Goal: Navigation & Orientation: Find specific page/section

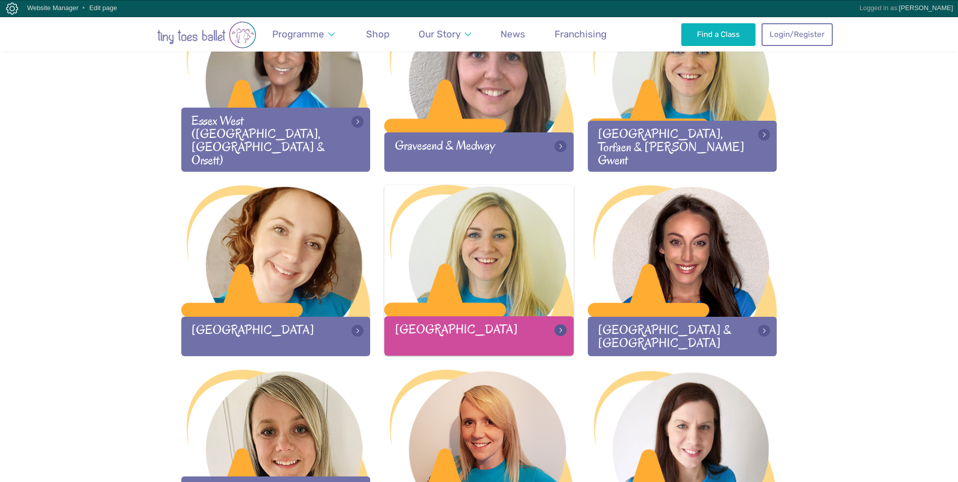
scroll to position [909, 0]
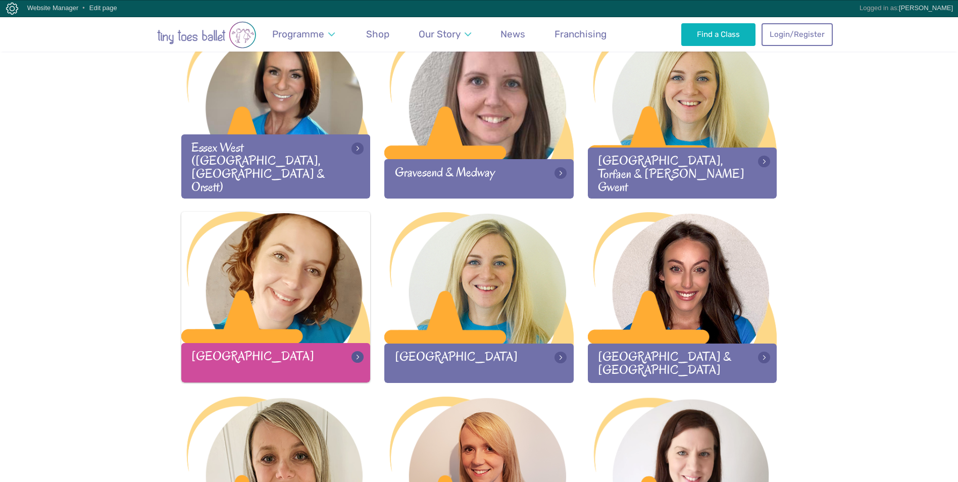
click at [264, 300] on div at bounding box center [275, 278] width 189 height 133
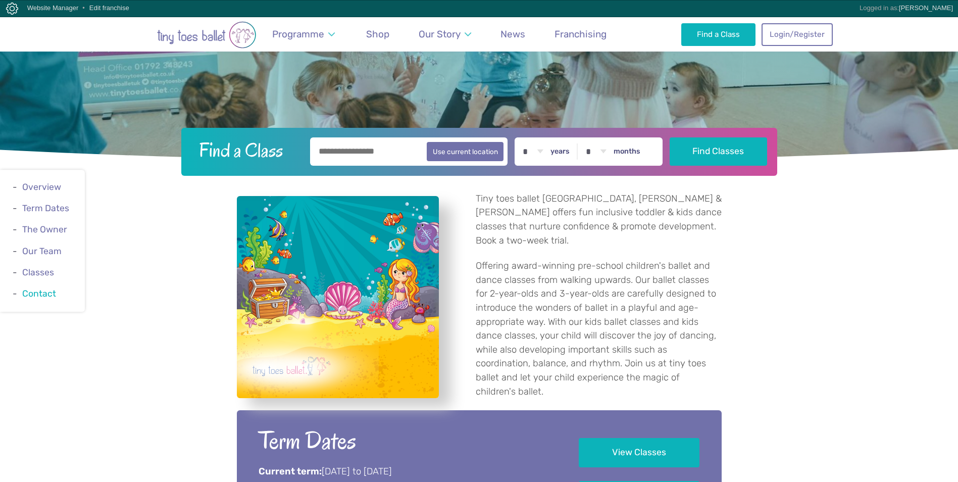
click at [40, 293] on link "Contact" at bounding box center [39, 293] width 34 height 10
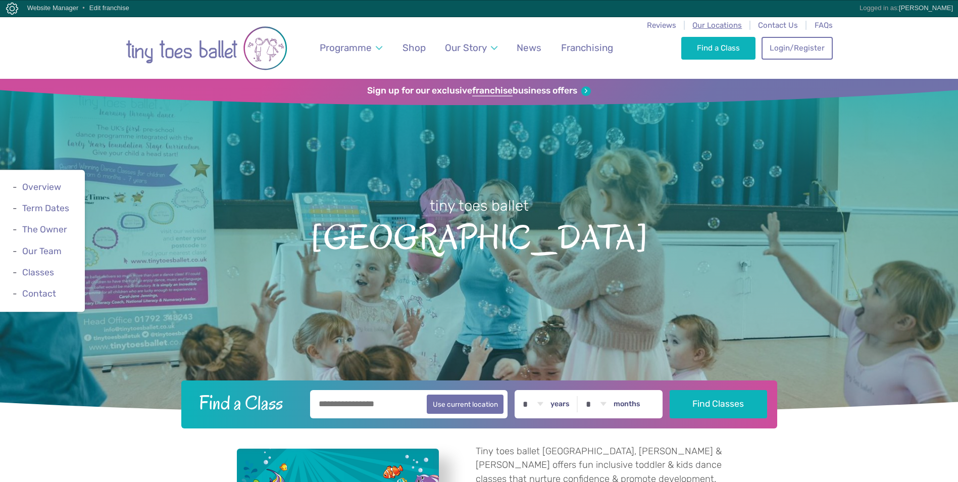
click at [708, 25] on span "Our Locations" at bounding box center [718, 25] width 50 height 9
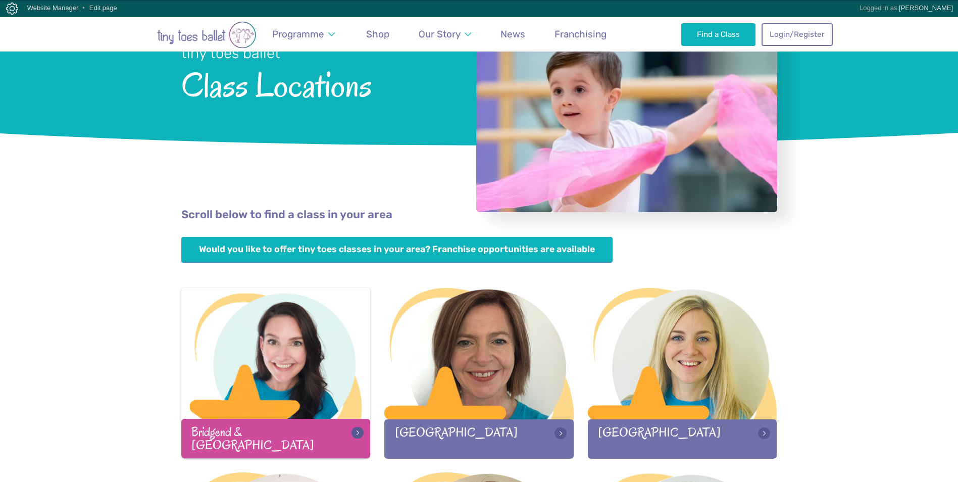
scroll to position [101, 0]
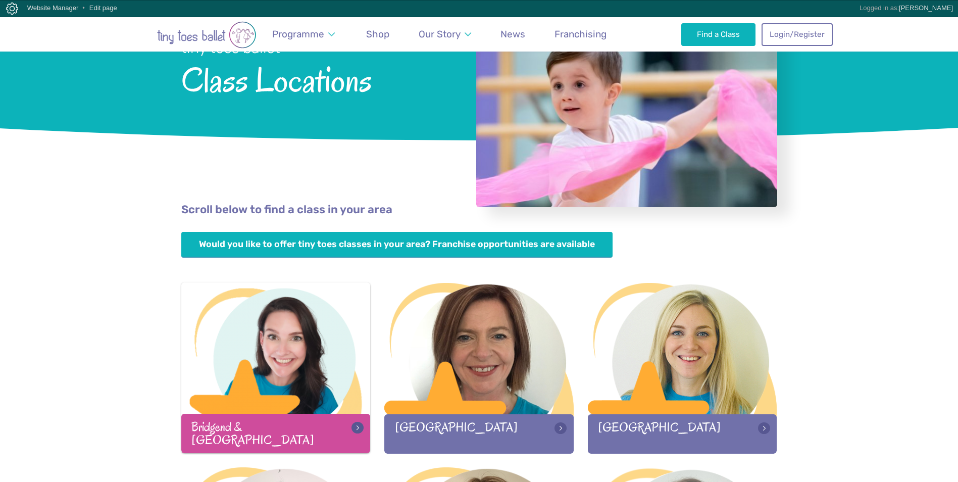
click at [225, 349] on div at bounding box center [275, 348] width 189 height 133
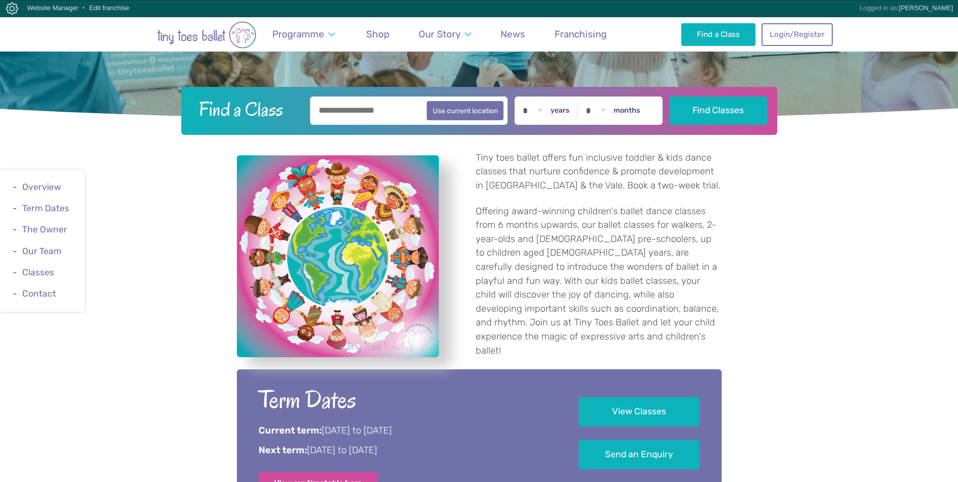
scroll to position [354, 0]
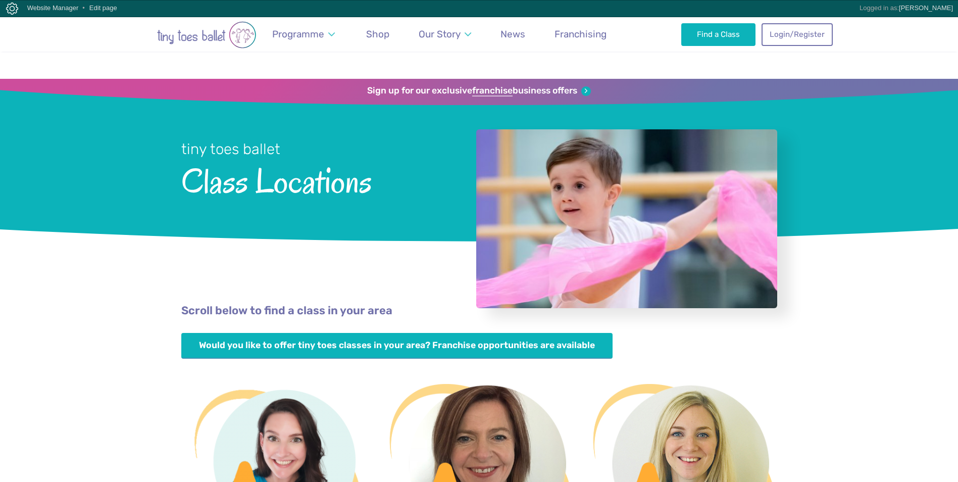
scroll to position [101, 0]
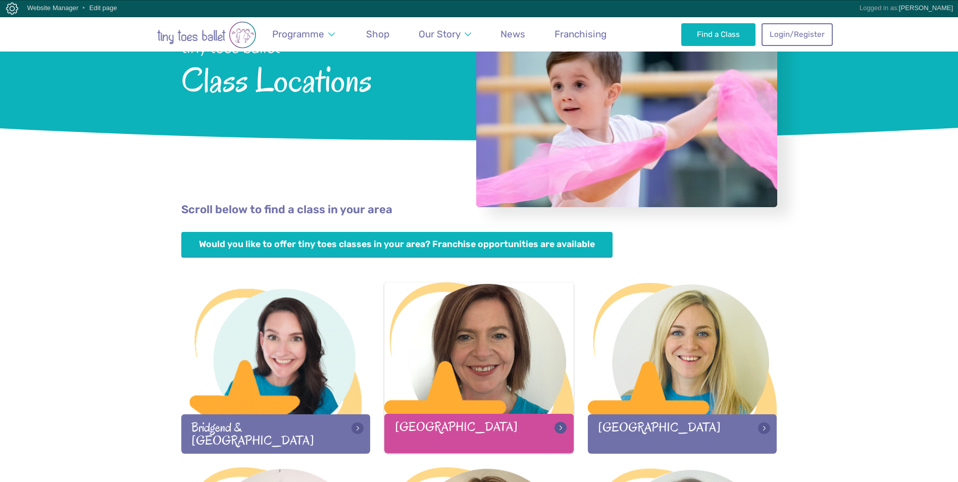
click at [499, 353] on div at bounding box center [478, 348] width 189 height 133
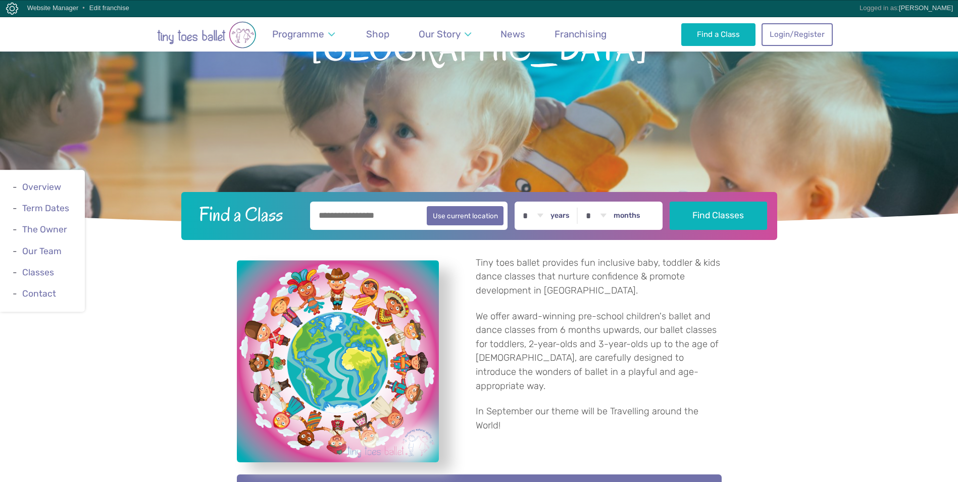
scroll to position [202, 0]
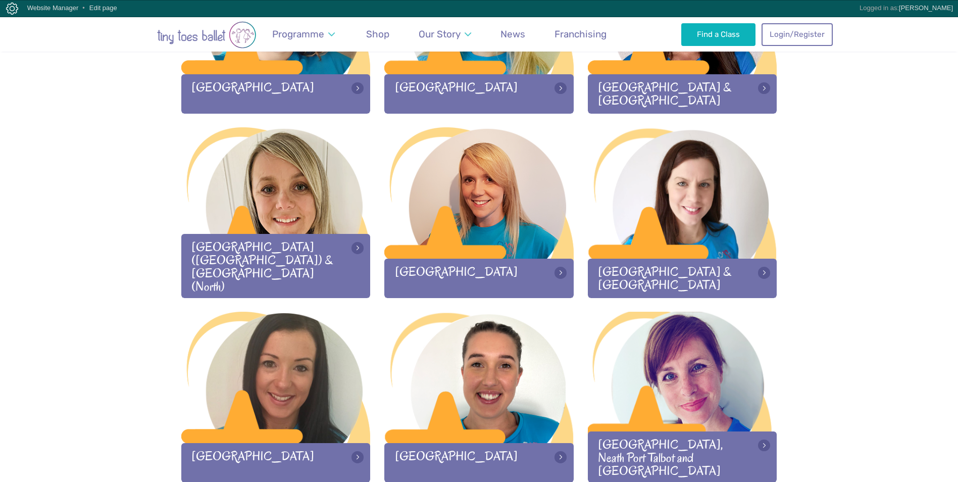
scroll to position [1162, 0]
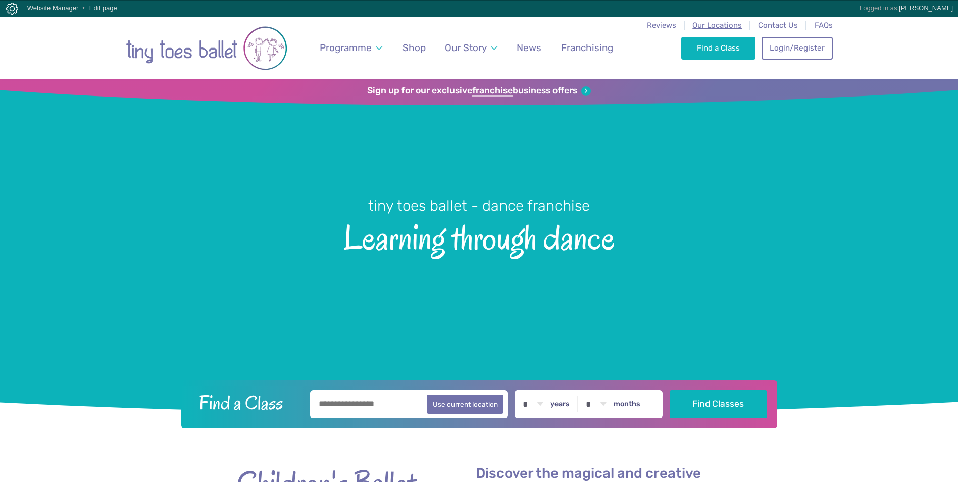
click at [703, 23] on span "Our Locations" at bounding box center [718, 25] width 50 height 9
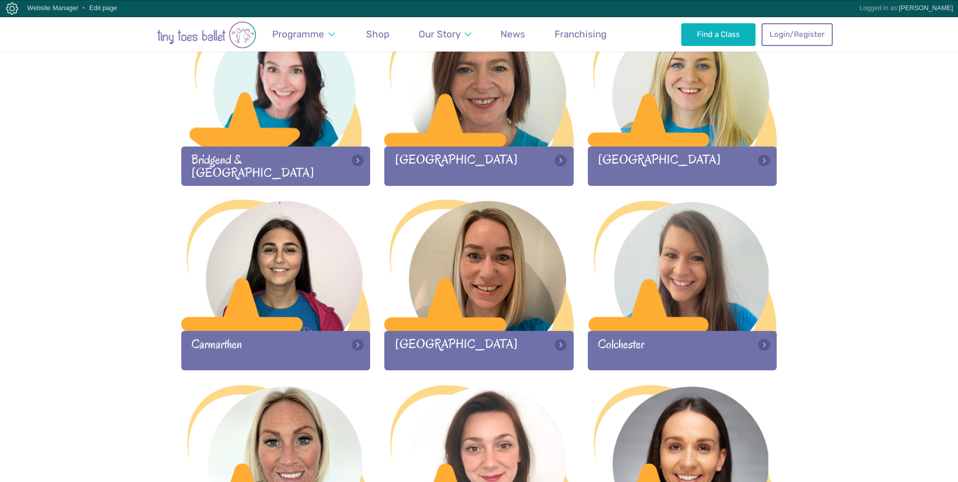
scroll to position [455, 0]
